Goal: Task Accomplishment & Management: Manage account settings

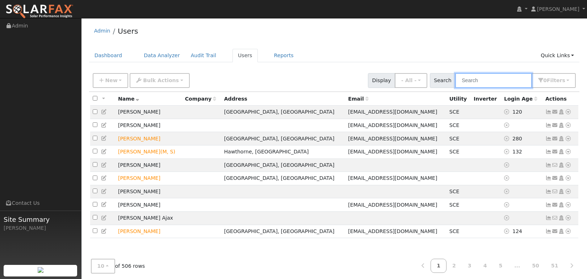
click at [493, 82] on input "text" at bounding box center [493, 80] width 77 height 15
paste input "[EMAIL_ADDRESS][DOMAIN_NAME]"
type input "[EMAIL_ADDRESS][DOMAIN_NAME]"
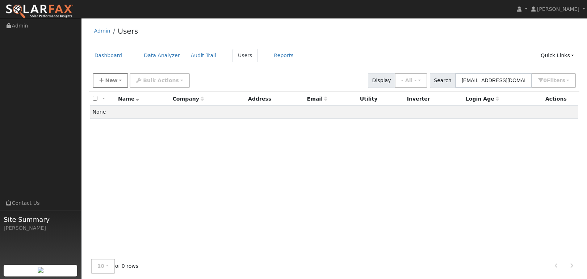
click at [119, 78] on button "New" at bounding box center [111, 80] width 36 height 15
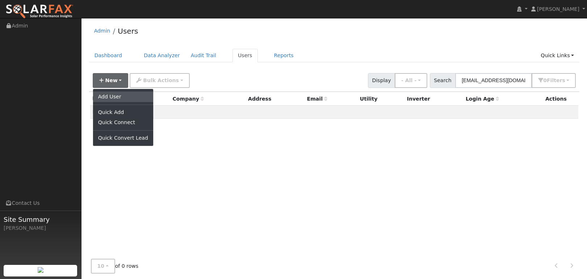
click at [116, 93] on link "Add User" at bounding box center [123, 97] width 60 height 10
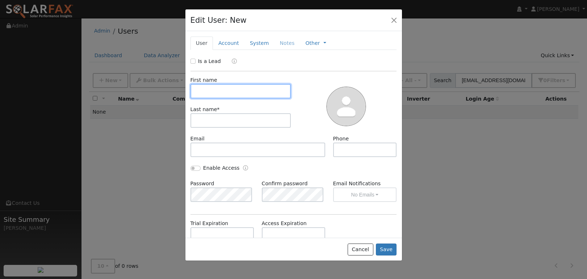
click at [224, 95] on input "text" at bounding box center [240, 91] width 101 height 14
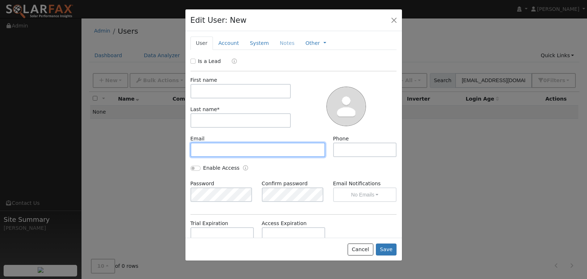
paste input "[EMAIL_ADDRESS][DOMAIN_NAME]"
type input "[EMAIL_ADDRESS][DOMAIN_NAME]"
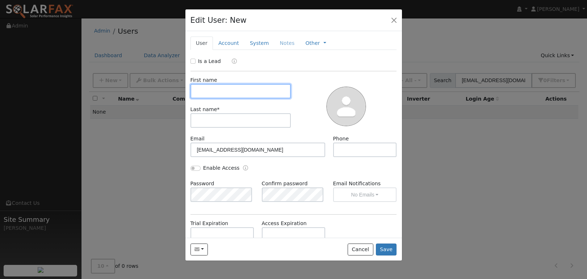
click at [243, 91] on input "text" at bounding box center [240, 91] width 101 height 14
paste input "[PERSON_NAME]"
type input "[PERSON_NAME]"
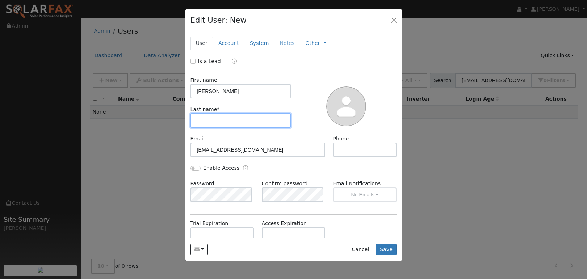
paste input "[PERSON_NAME]"
type input "[PERSON_NAME]"
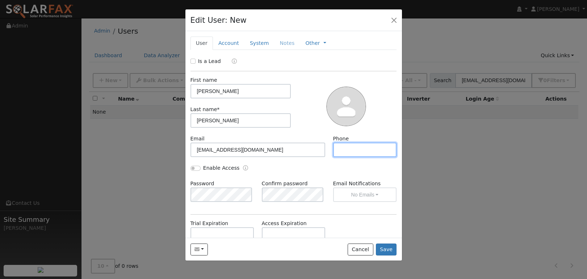
paste input "[PHONE_NUMBER]"
type input "[PHONE_NUMBER]"
click at [389, 251] on button "Save" at bounding box center [386, 250] width 21 height 12
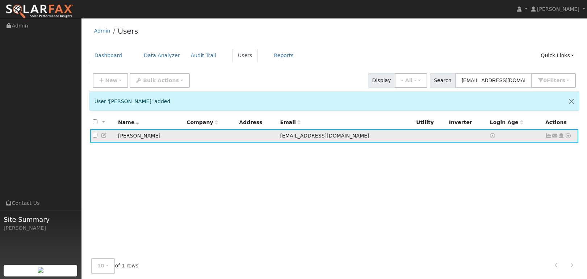
click at [526, 138] on icon at bounding box center [548, 135] width 7 height 5
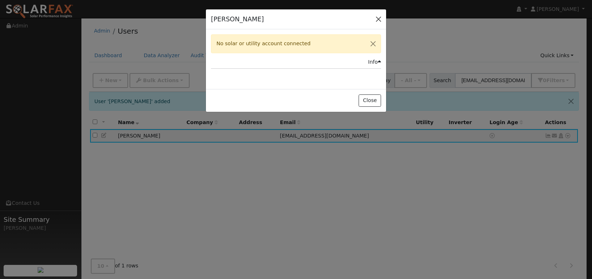
click at [377, 18] on button "button" at bounding box center [379, 19] width 10 height 10
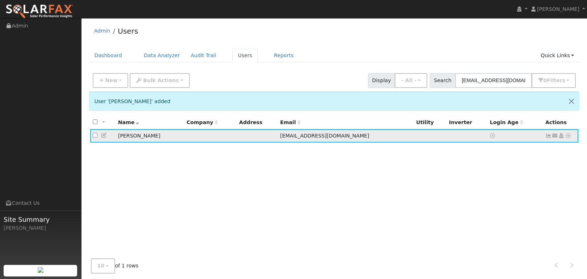
click at [526, 136] on icon at bounding box center [568, 135] width 7 height 5
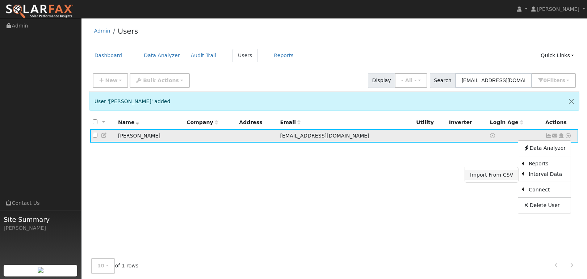
click at [490, 175] on link "Import From CSV" at bounding box center [491, 175] width 53 height 10
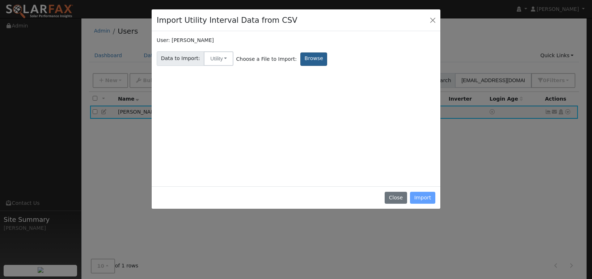
click at [308, 58] on label "Browse" at bounding box center [313, 58] width 27 height 13
click at [0, 0] on input "Browse" at bounding box center [0, 0] width 0 height 0
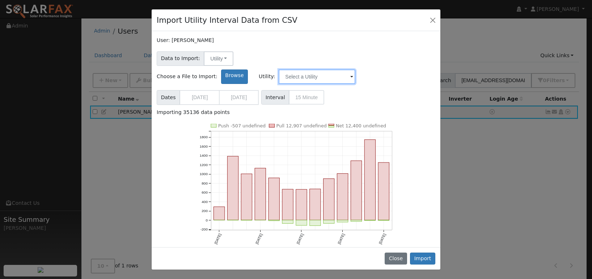
click at [356, 70] on input "text" at bounding box center [317, 77] width 77 height 14
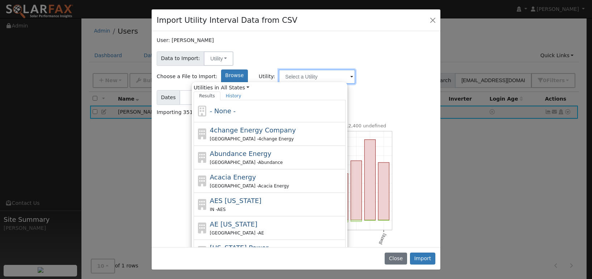
click at [356, 70] on input "text" at bounding box center [317, 77] width 77 height 14
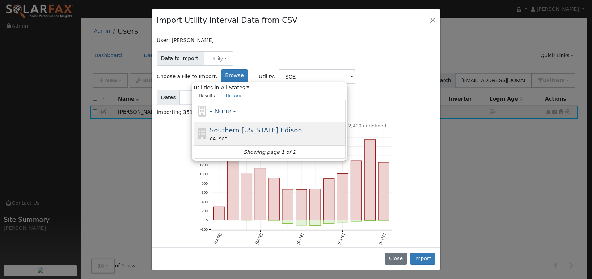
click at [344, 125] on div "Southern [US_STATE] Edison CA - SCE" at bounding box center [277, 133] width 134 height 17
type input "Southern [US_STATE] Edison"
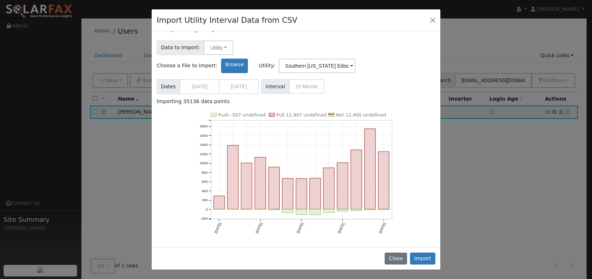
scroll to position [11, 0]
click at [428, 257] on button "Import" at bounding box center [422, 259] width 25 height 12
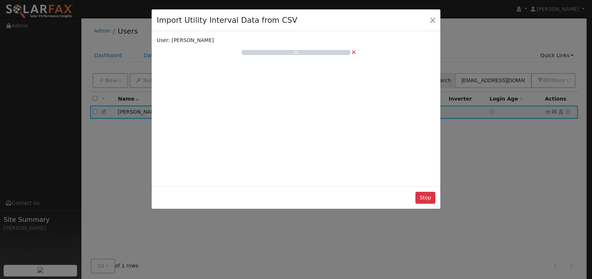
scroll to position [0, 0]
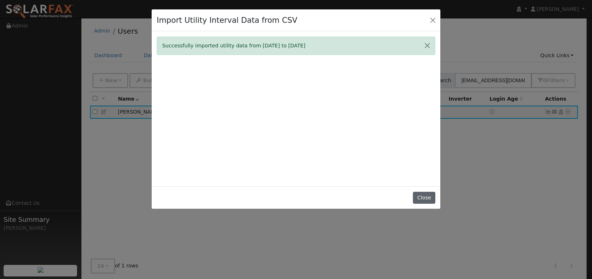
click at [425, 203] on button "Close" at bounding box center [424, 198] width 22 height 12
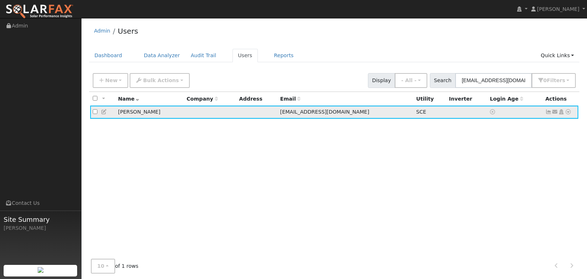
click at [526, 114] on icon at bounding box center [548, 111] width 7 height 5
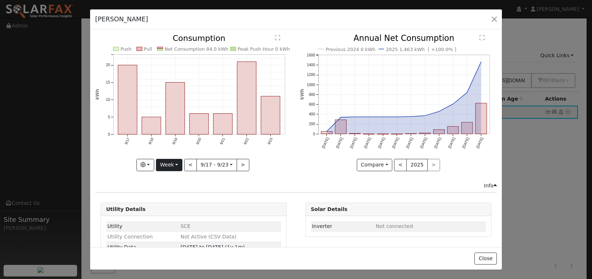
click at [172, 160] on button "Week" at bounding box center [169, 165] width 26 height 12
click at [173, 205] on link "Year" at bounding box center [181, 210] width 50 height 10
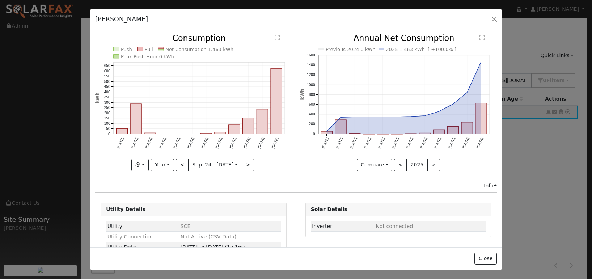
click at [172, 133] on icon "Push Pull Net Consumption 1,463 kWh Peak Push Hour 0 kWh [DATE] Oct '[DATE] Dec…" at bounding box center [193, 101] width 197 height 135
click at [160, 164] on button "Year" at bounding box center [162, 165] width 23 height 12
click at [171, 201] on link "Month" at bounding box center [176, 200] width 50 height 10
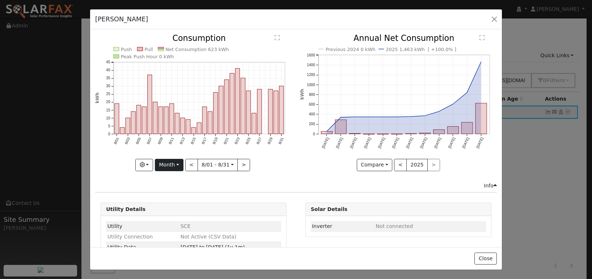
click at [176, 159] on button "Month" at bounding box center [169, 165] width 29 height 12
click at [176, 209] on link "Year" at bounding box center [180, 210] width 50 height 10
type input "[DATE]"
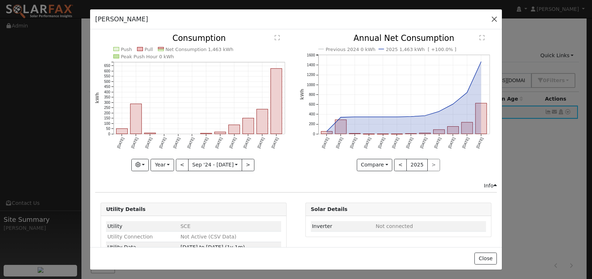
click at [495, 17] on button "button" at bounding box center [494, 19] width 10 height 10
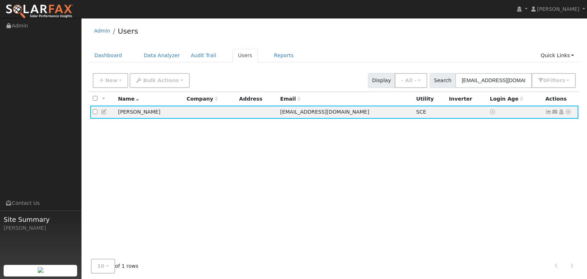
click at [327, 63] on div "Dashboard Data Analyzer Audit Trail Users Reports Quick Links Quick Add Quick C…" at bounding box center [334, 59] width 491 height 21
